Goal: Information Seeking & Learning: Understand process/instructions

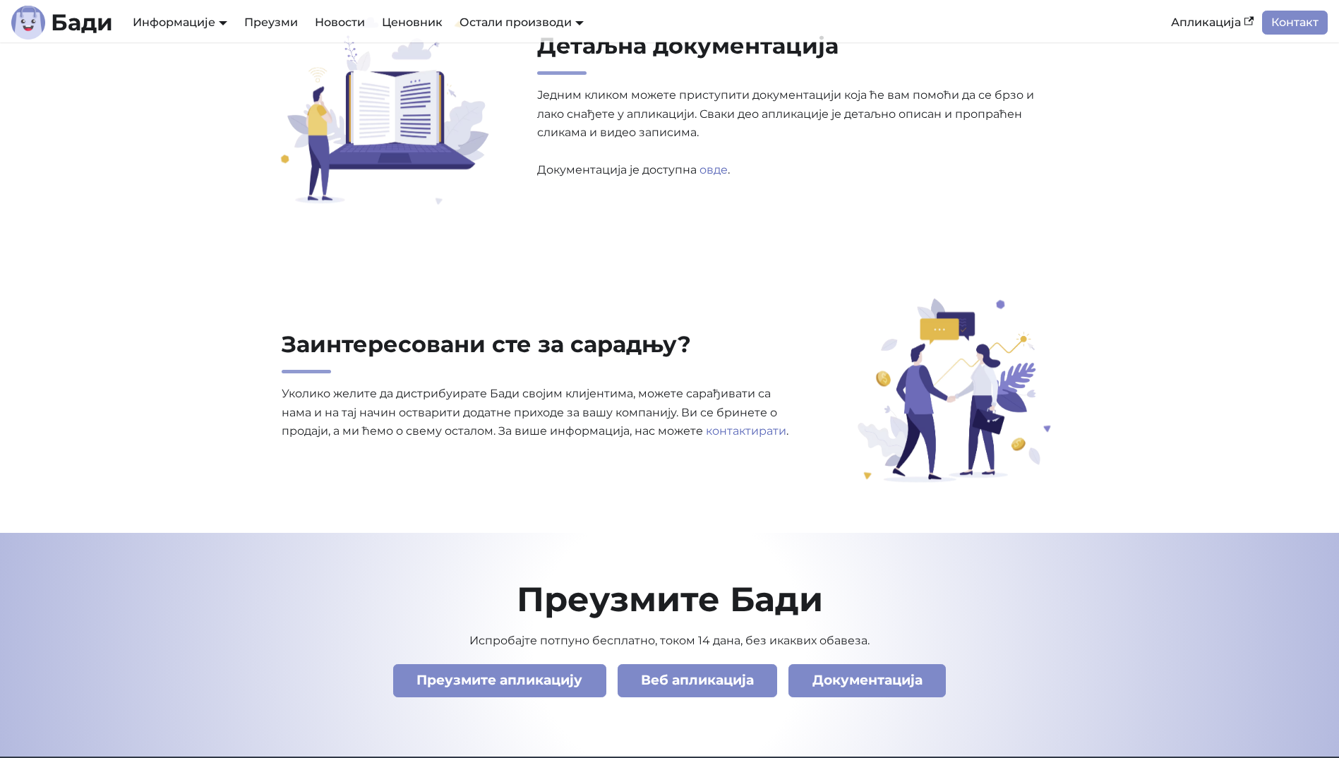
scroll to position [4717, 0]
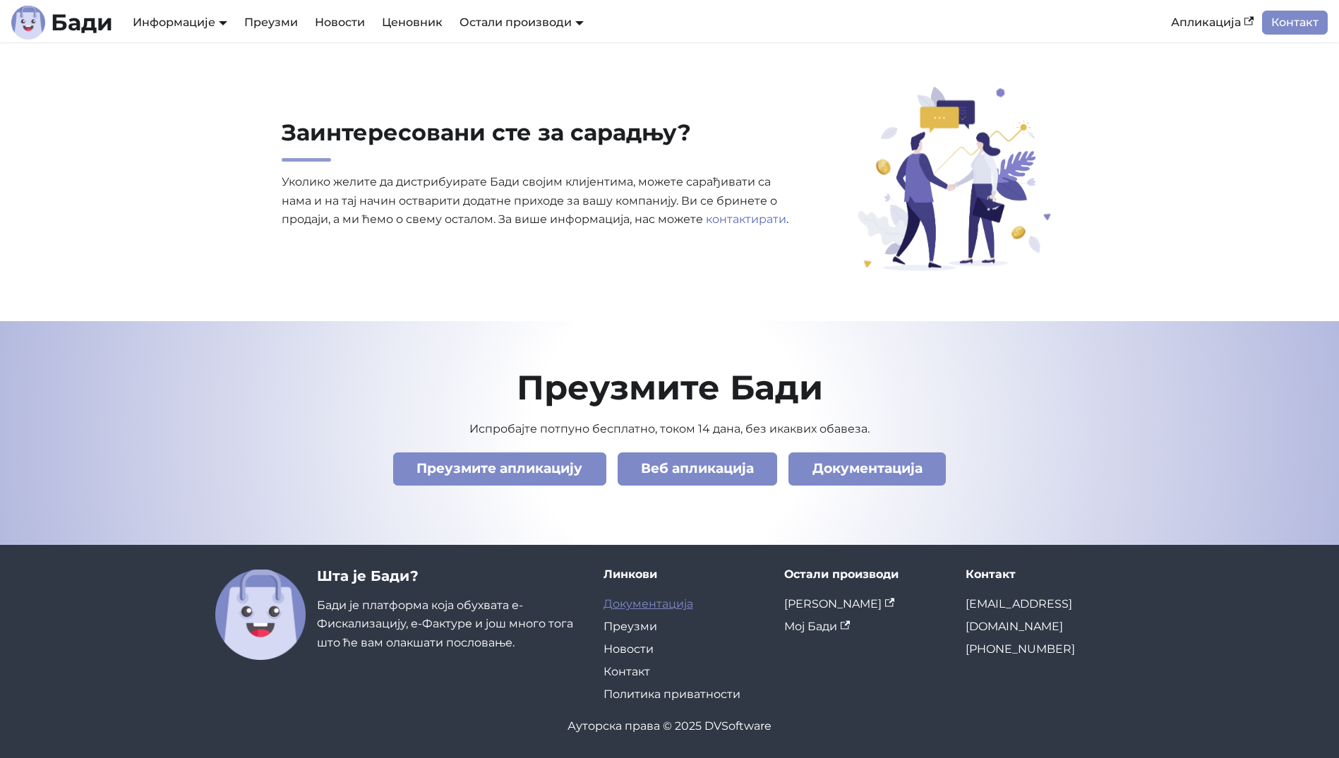
click at [679, 607] on link "Документација" at bounding box center [649, 603] width 90 height 13
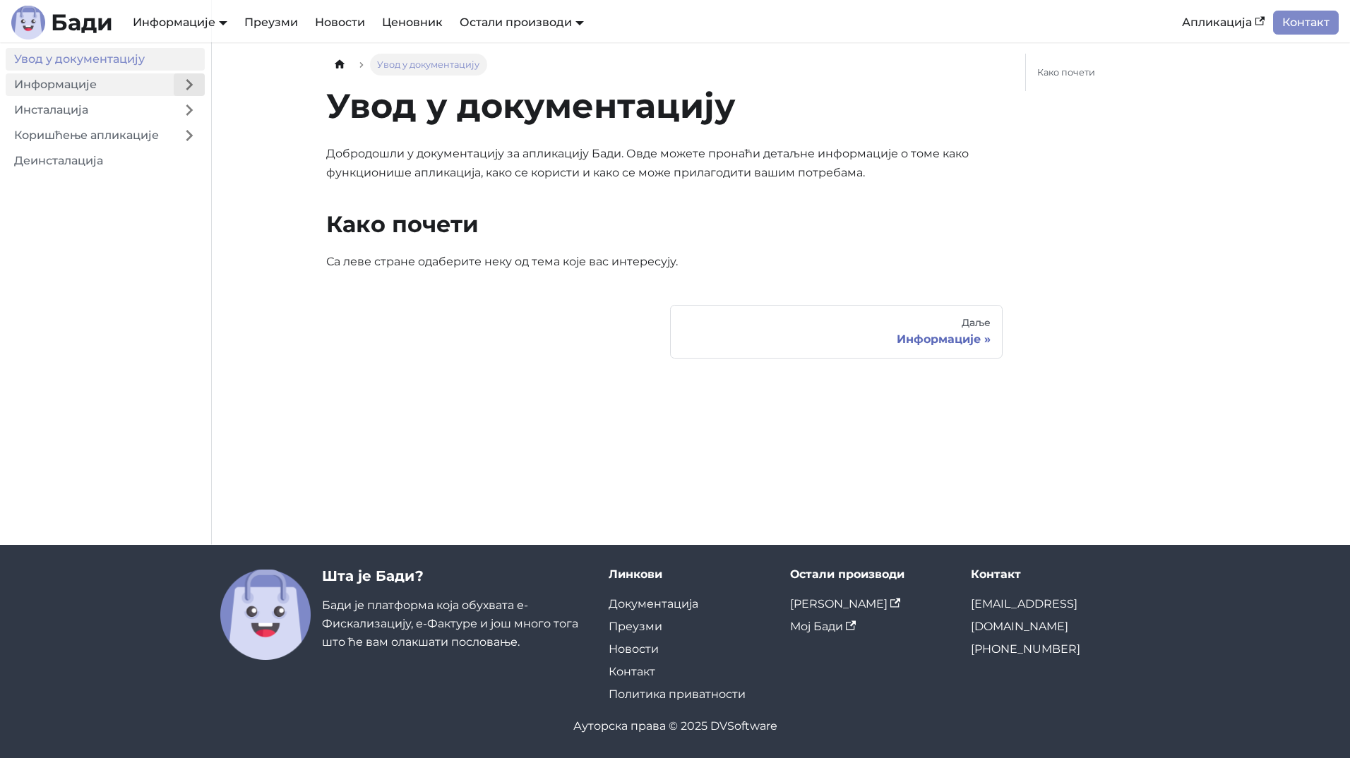
click at [186, 83] on button "Expand sidebar category 'Информације'" at bounding box center [189, 84] width 31 height 23
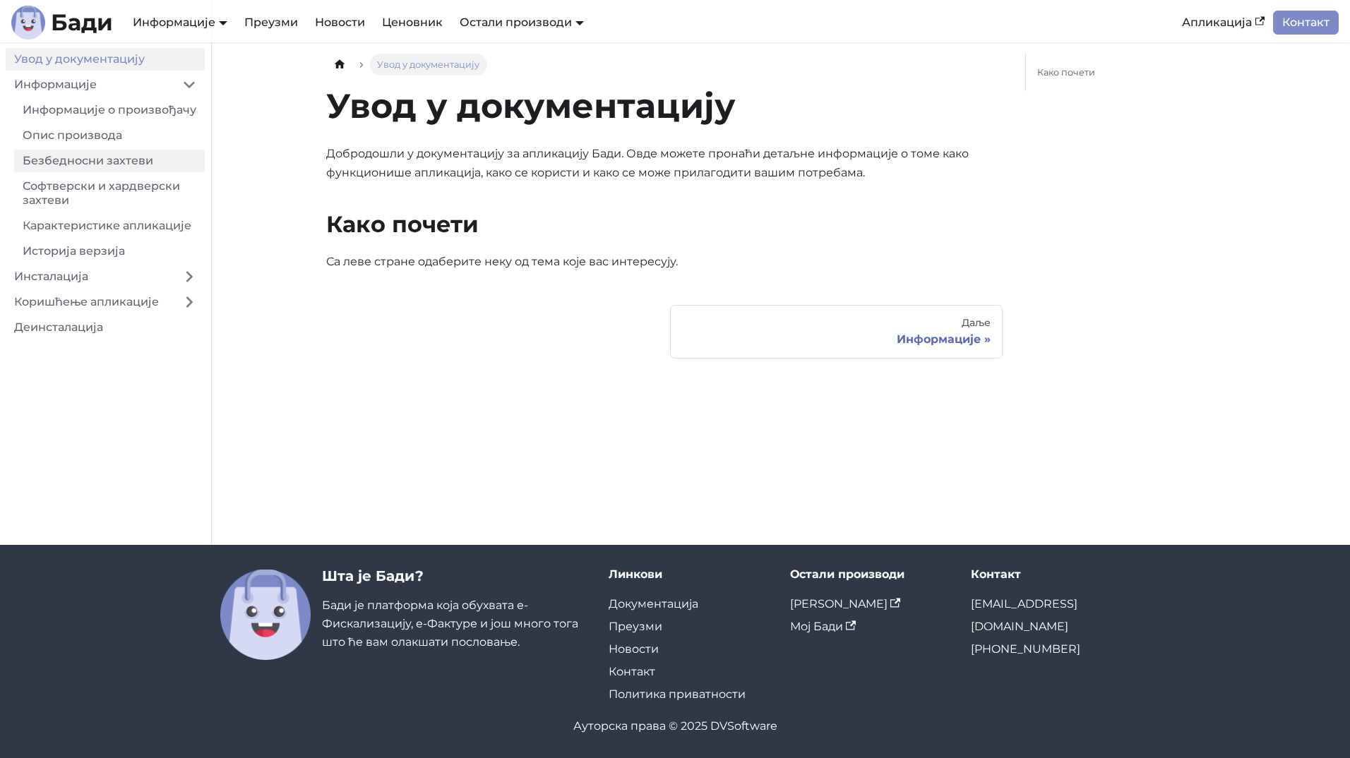
click at [123, 172] on link "Безбедносни захтеви" at bounding box center [109, 161] width 191 height 23
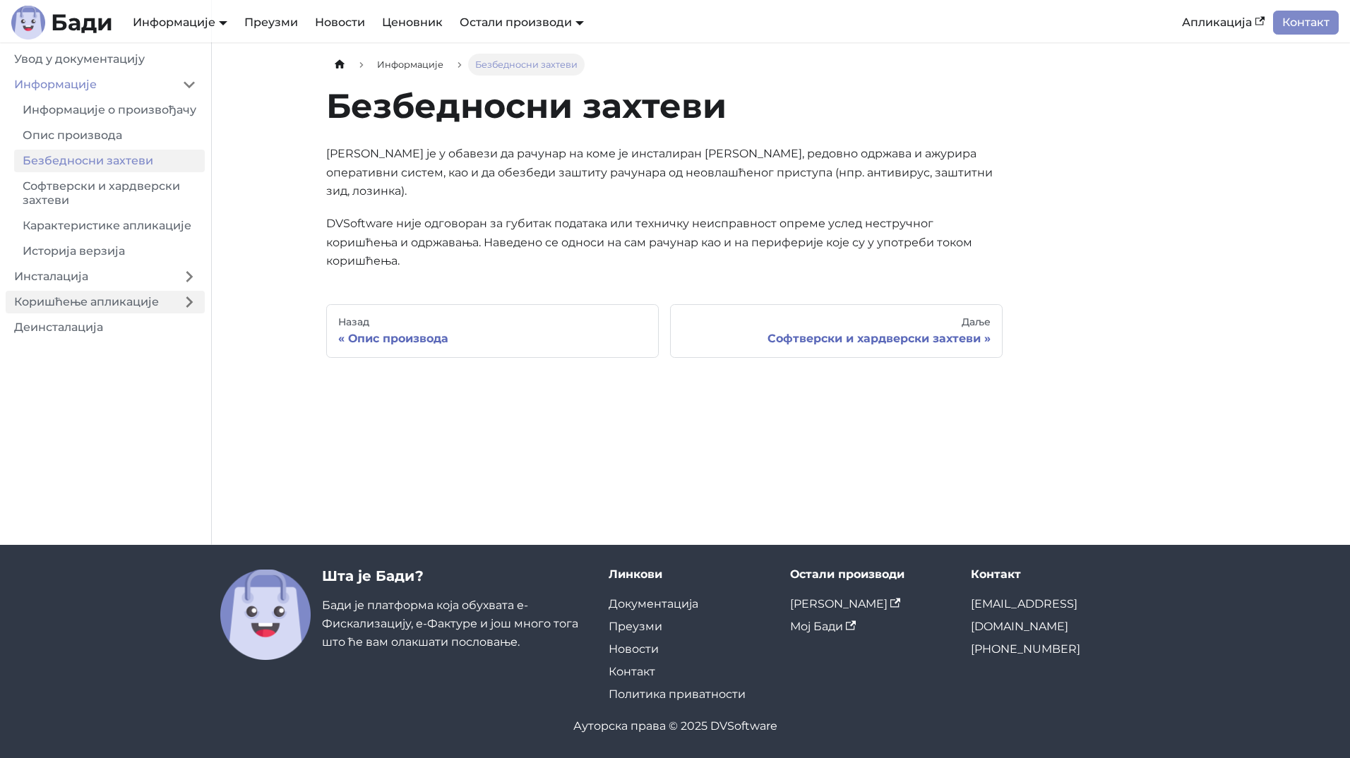
click at [103, 313] on link "Коришћење апликације" at bounding box center [90, 302] width 168 height 23
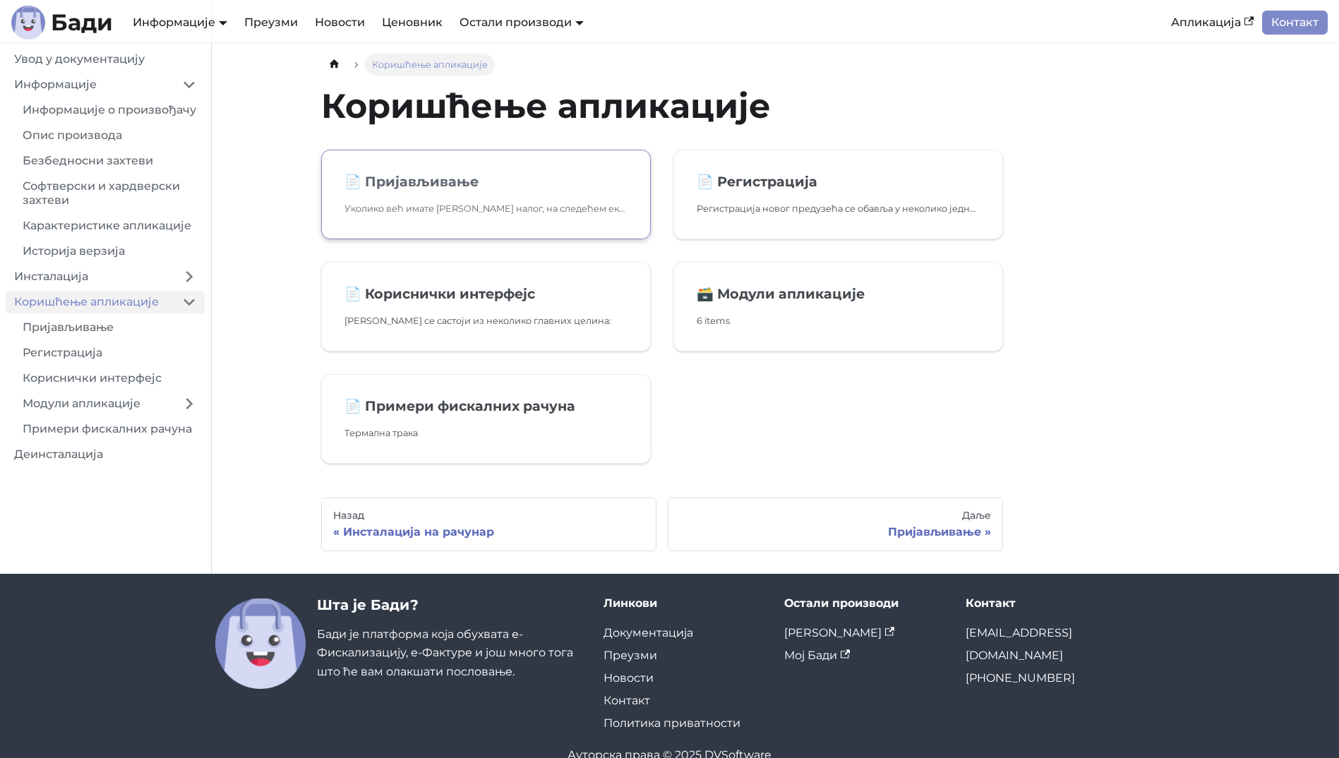
click at [480, 207] on p "Уколико већ имате [PERSON_NAME] налог, на следећем екрану унесите вашу адресу е…" at bounding box center [486, 208] width 283 height 15
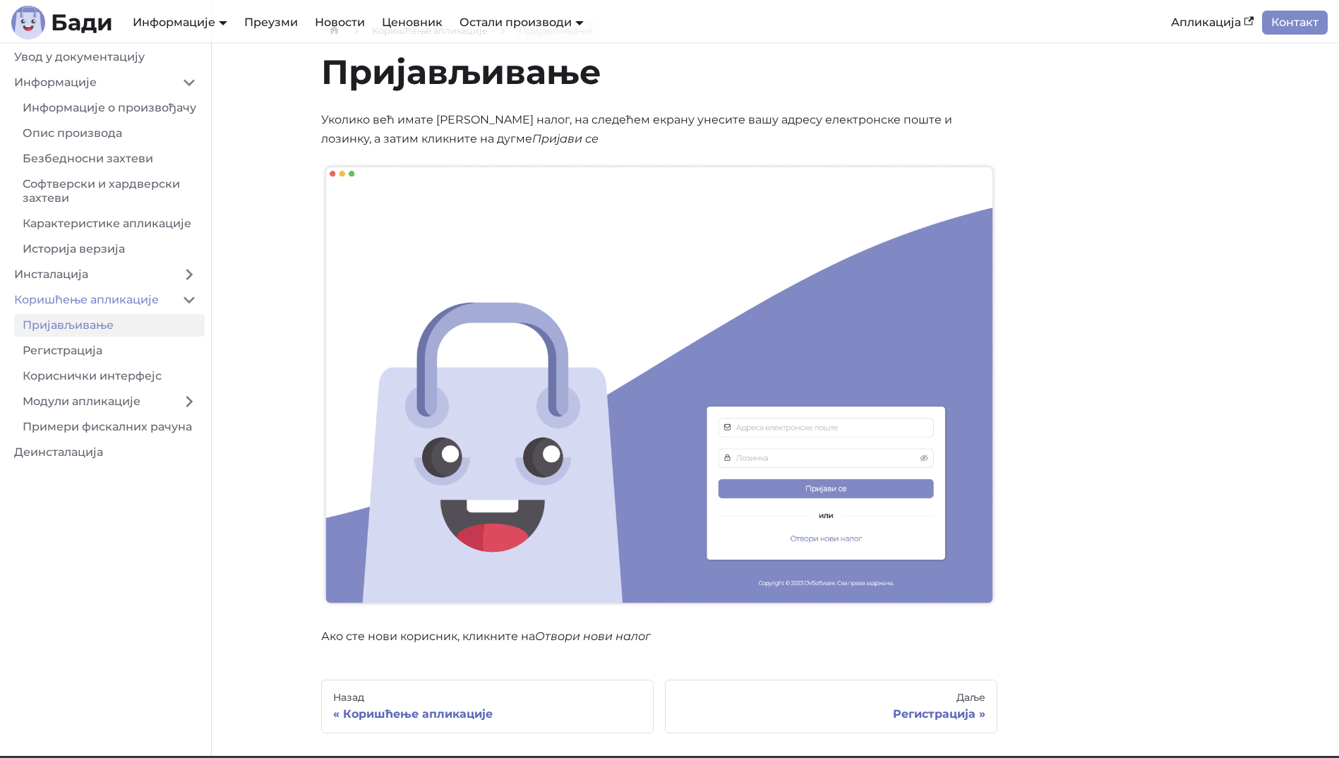
scroll to position [33, 0]
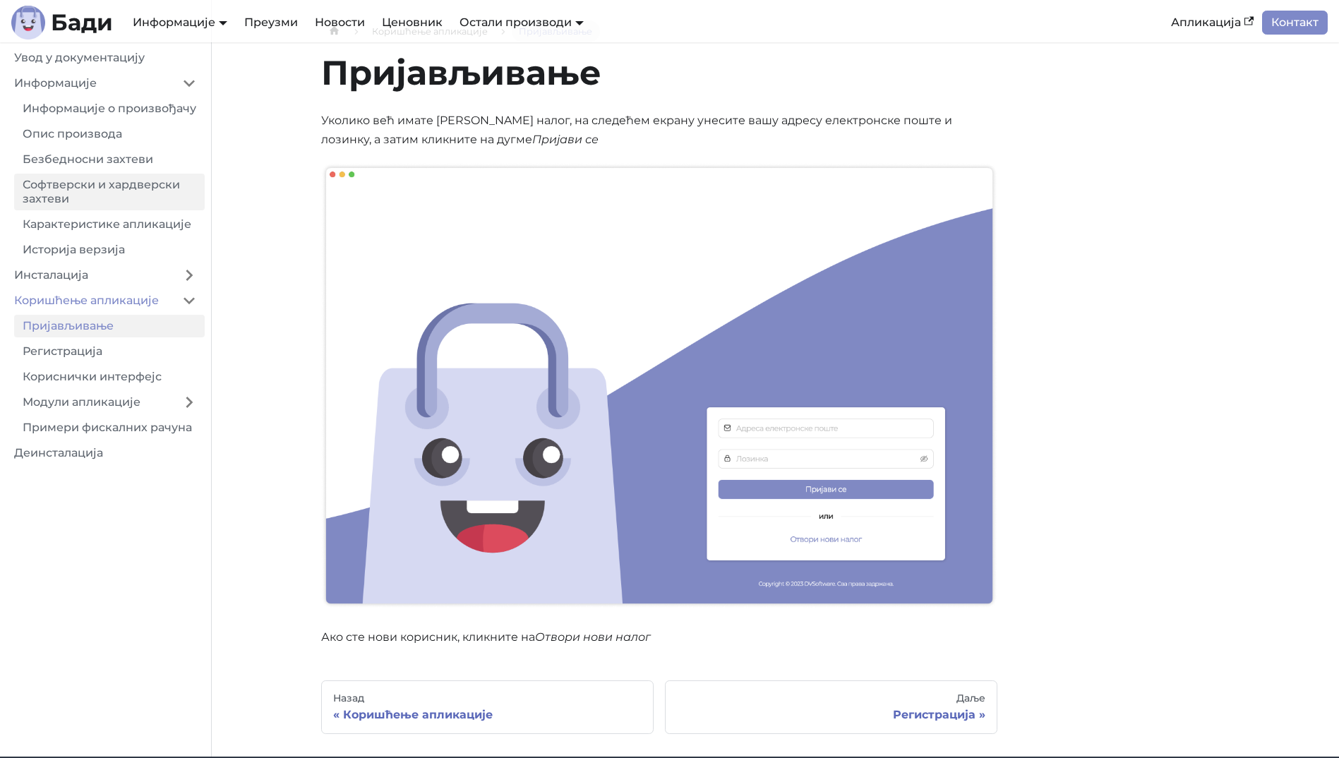
click at [155, 206] on link "Софтверски и хардверски захтеви" at bounding box center [109, 192] width 191 height 37
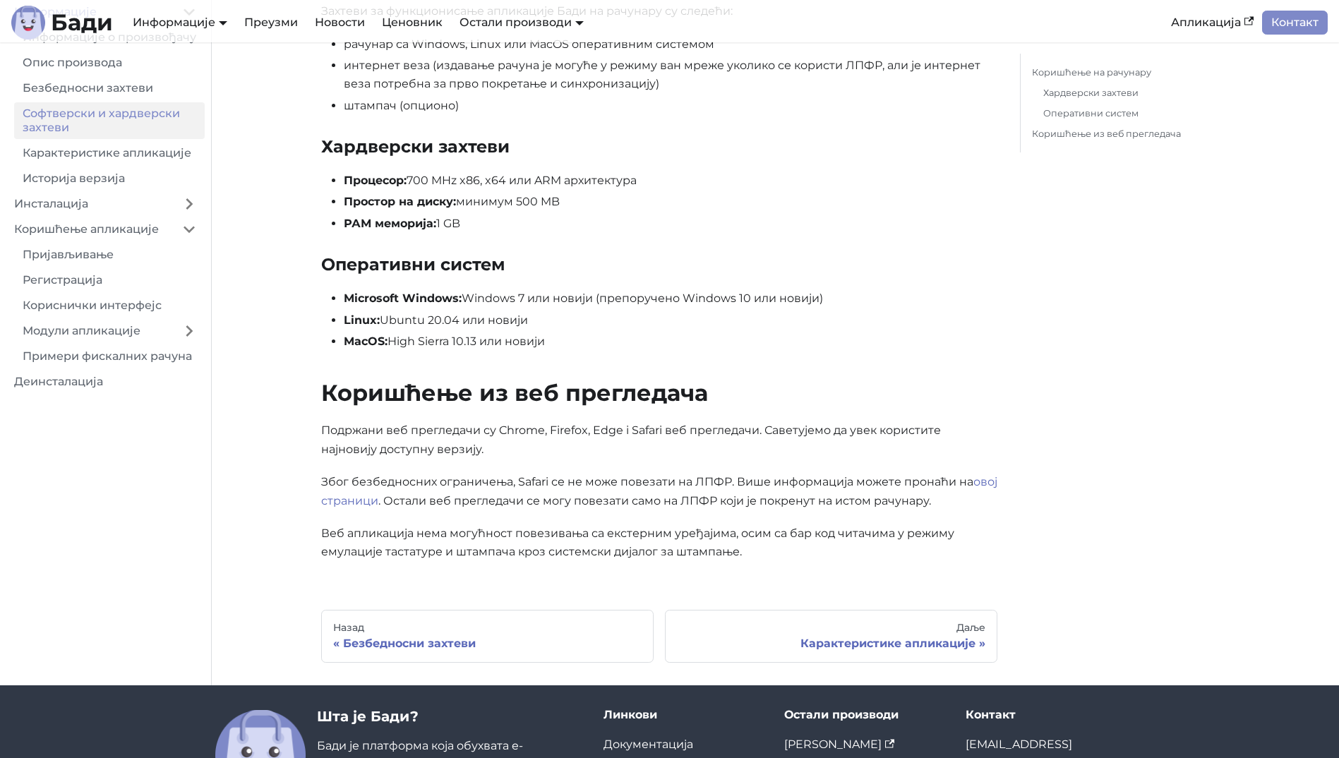
scroll to position [212, 0]
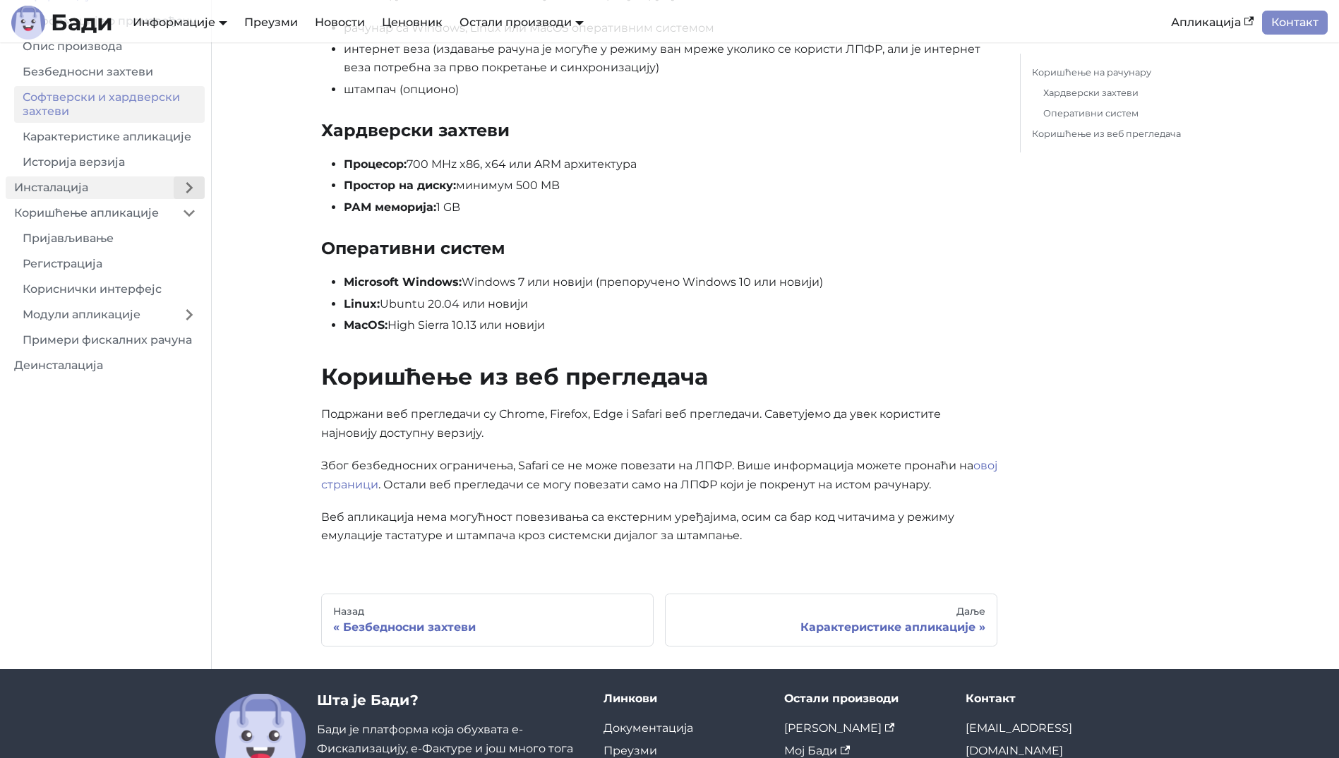
click at [197, 199] on button "Expand sidebar category 'Инсталација'" at bounding box center [189, 188] width 31 height 23
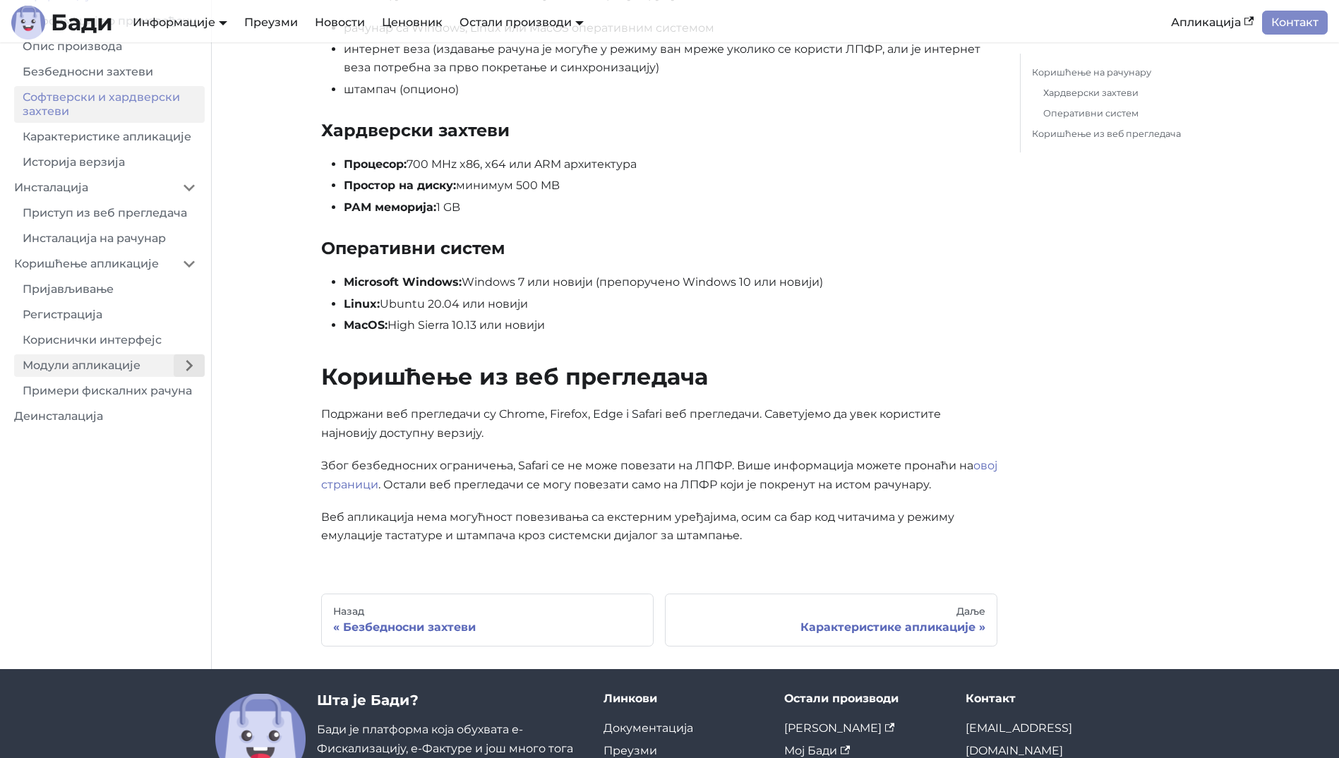
click at [182, 377] on button "Expand sidebar category 'Модули апликације'" at bounding box center [189, 365] width 31 height 23
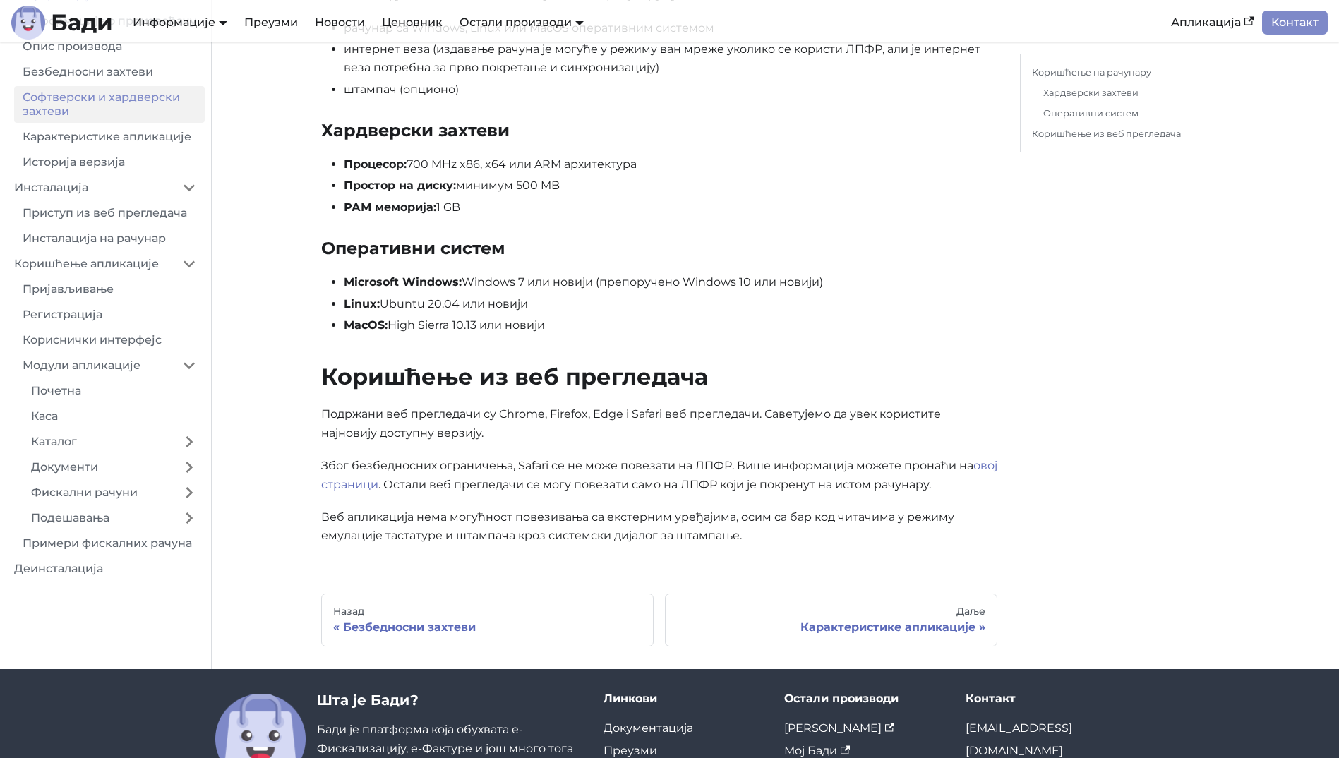
click at [937, 223] on div "Софтверски и хардверски захтеви Коришћење на рачунару Захтеви за функционисање …" at bounding box center [659, 216] width 676 height 687
